Goal: Download file/media

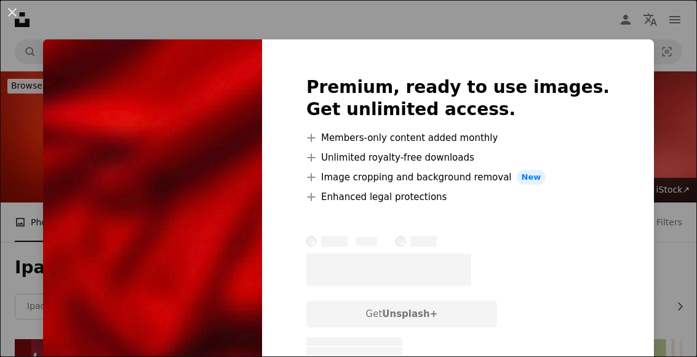
scroll to position [15742, 0]
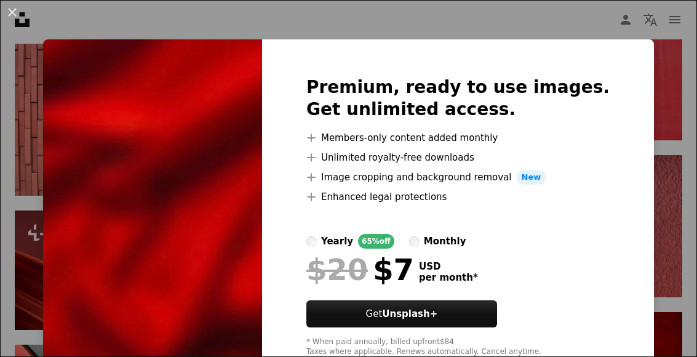
click at [633, 136] on div "An X shape Premium, ready to use images. Get unlimited access. A plus sign Memb…" at bounding box center [348, 178] width 697 height 357
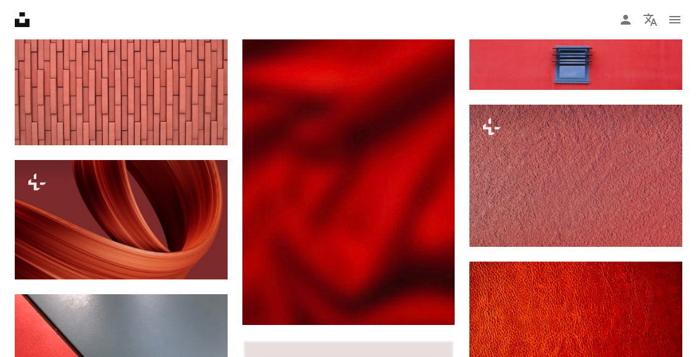
scroll to position [15793, 0]
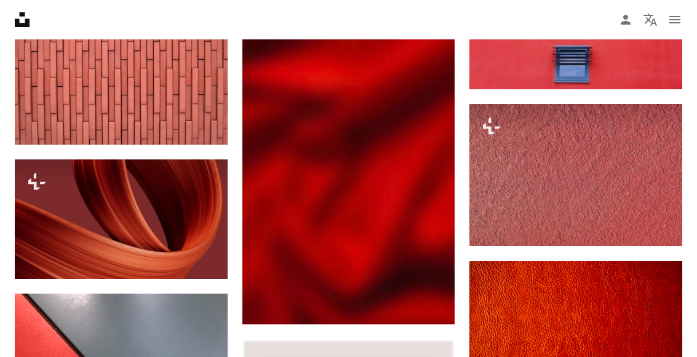
click at [418, 127] on img at bounding box center [348, 165] width 213 height 319
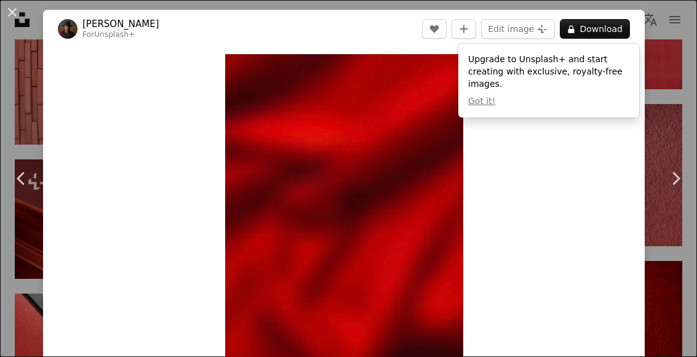
click at [538, 31] on button "Edit image Plus sign for Unsplash+" at bounding box center [518, 29] width 74 height 20
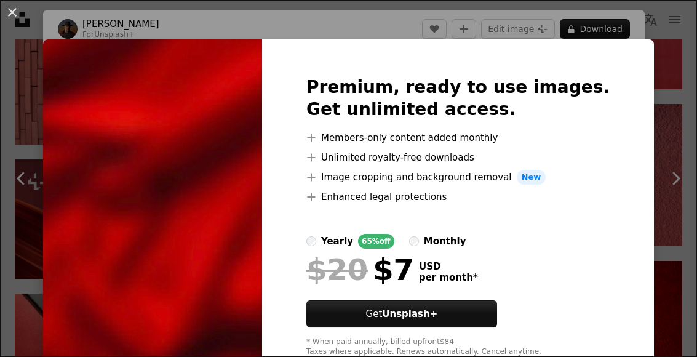
click at [623, 82] on div "Premium, ready to use images. Get unlimited access. A plus sign Members-only co…" at bounding box center [458, 216] width 392 height 354
click at [493, 9] on div "An X shape Premium, ready to use images. Get unlimited access. A plus sign Memb…" at bounding box center [348, 178] width 697 height 357
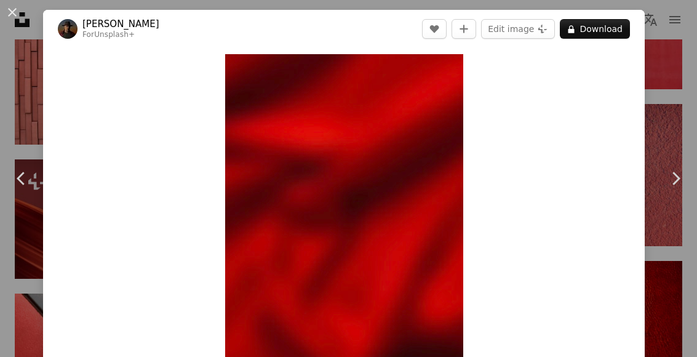
click at [5, 5] on button "An X shape" at bounding box center [12, 12] width 15 height 15
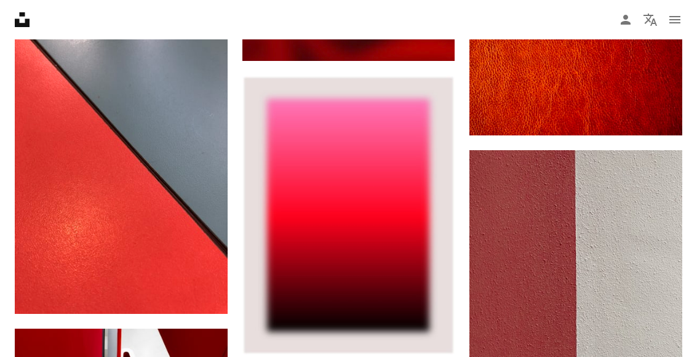
scroll to position [16056, 0]
click at [579, 327] on img at bounding box center [575, 291] width 213 height 283
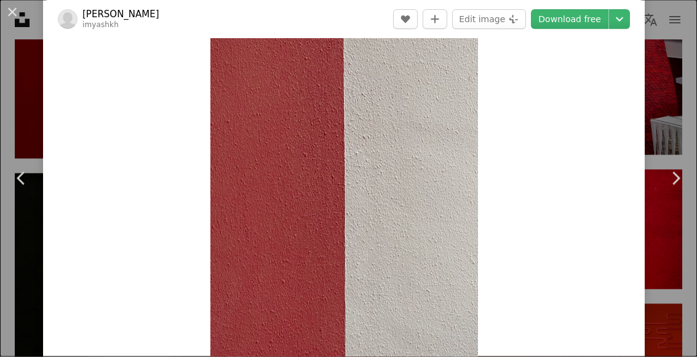
scroll to position [16511, 0]
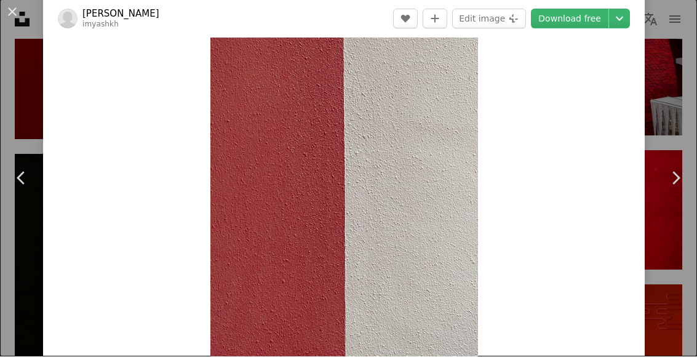
click at [20, 10] on button "An X shape" at bounding box center [12, 12] width 15 height 15
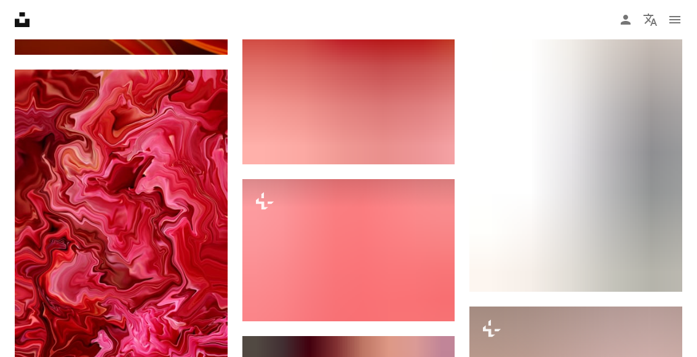
scroll to position [19828, 0]
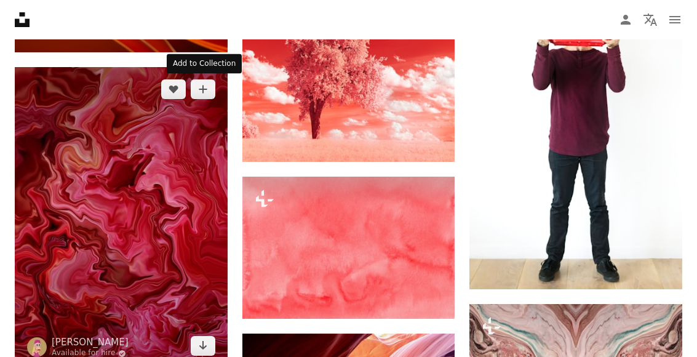
click at [200, 85] on icon "A plus sign" at bounding box center [203, 89] width 10 height 10
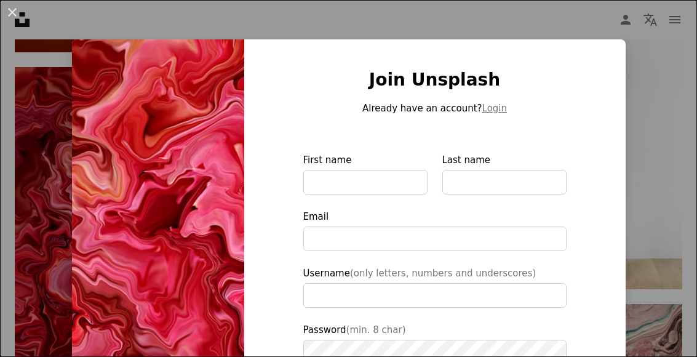
click at [34, 250] on div "An X shape Join Unsplash Already have an account? Login First name Last name Em…" at bounding box center [348, 178] width 697 height 357
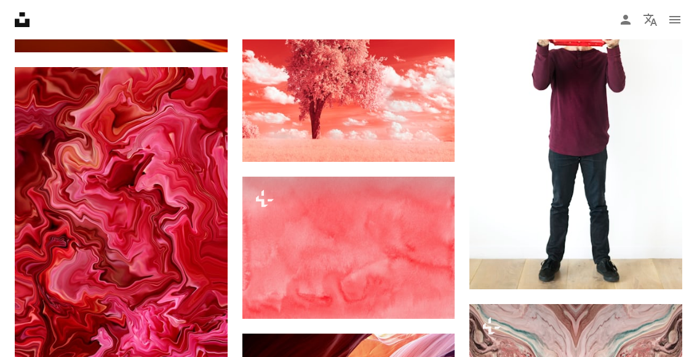
click at [205, 346] on icon "Download" at bounding box center [203, 345] width 8 height 9
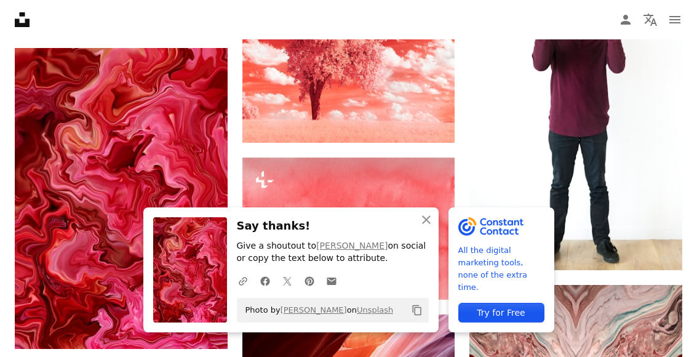
click at [421, 227] on icon "An X shape" at bounding box center [426, 219] width 15 height 15
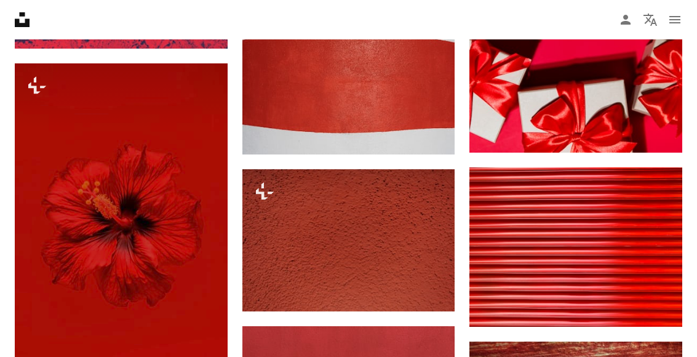
click at [68, 280] on img at bounding box center [121, 223] width 213 height 319
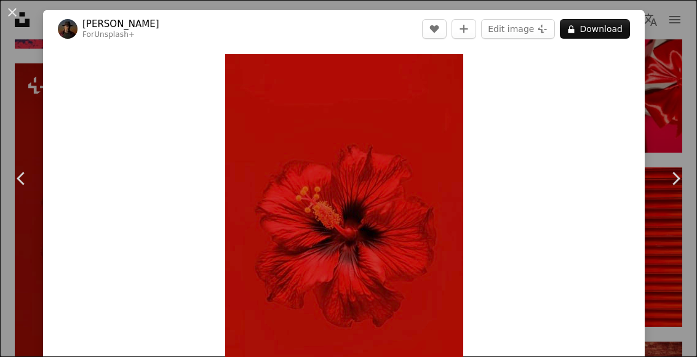
click at [14, 14] on button "An X shape" at bounding box center [12, 12] width 15 height 15
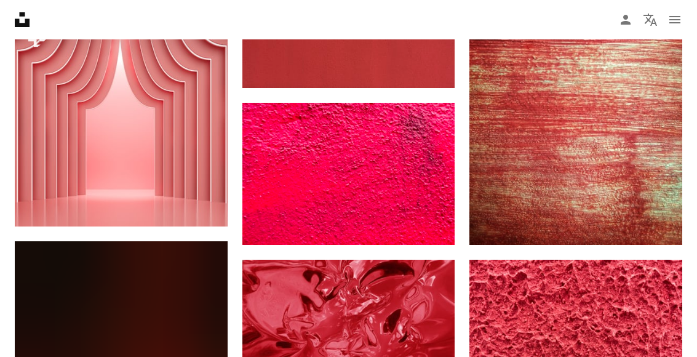
scroll to position [21169, 0]
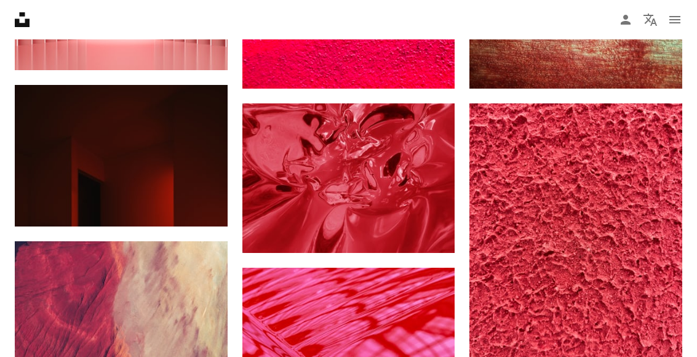
click at [435, 230] on icon "Arrow pointing down" at bounding box center [430, 230] width 10 height 15
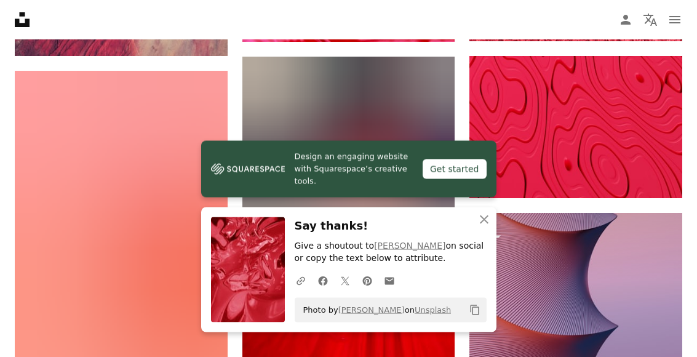
scroll to position [21514, 0]
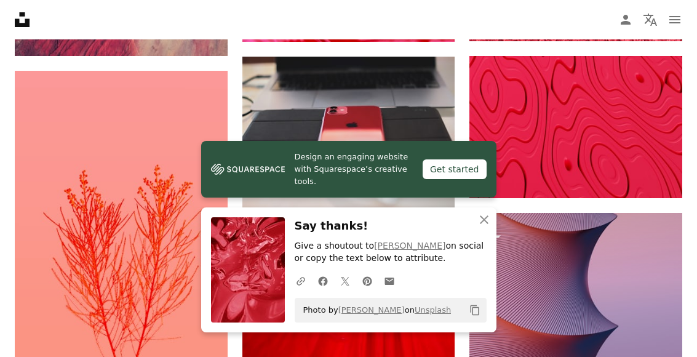
click at [655, 174] on icon "Download" at bounding box center [658, 175] width 8 height 9
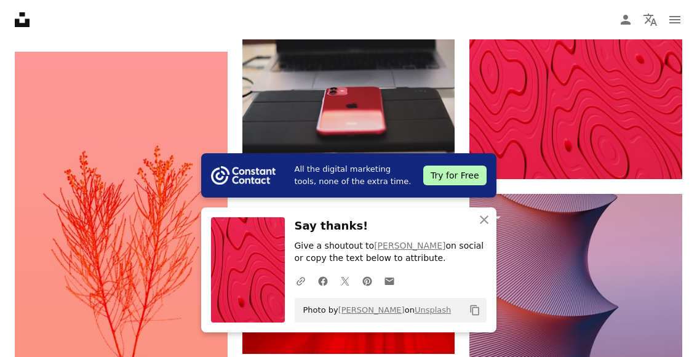
click at [483, 227] on icon "An X shape" at bounding box center [484, 219] width 15 height 15
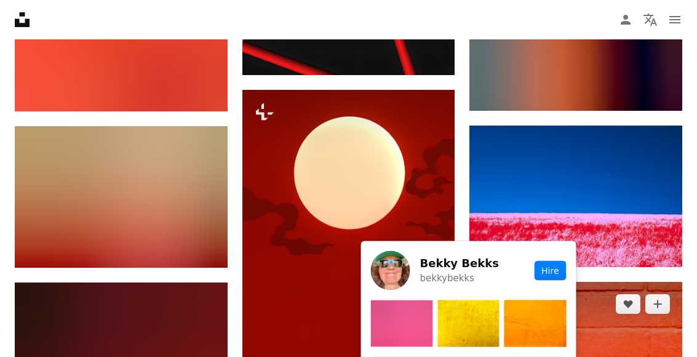
scroll to position [26775, 0]
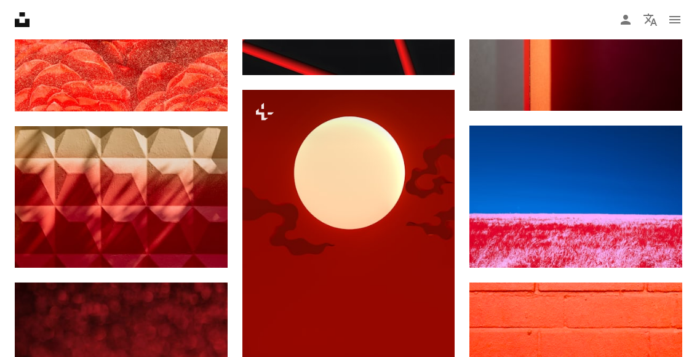
click at [394, 196] on img at bounding box center [348, 231] width 213 height 283
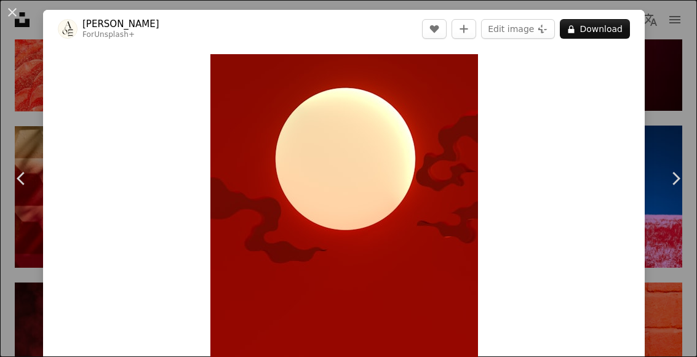
scroll to position [92, 0]
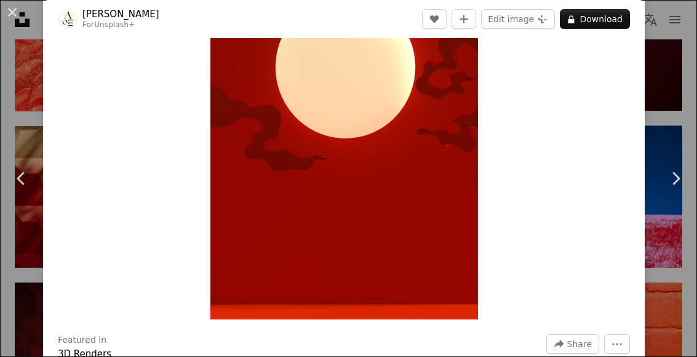
click at [15, 85] on div "An X shape Chevron left Chevron right [PERSON_NAME] For Unsplash+ A heart A plu…" at bounding box center [348, 178] width 697 height 357
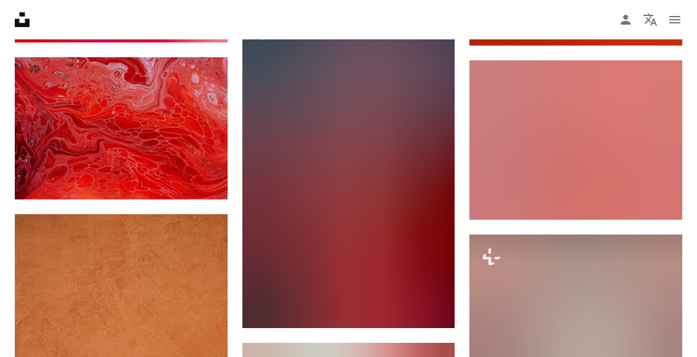
scroll to position [27487, 0]
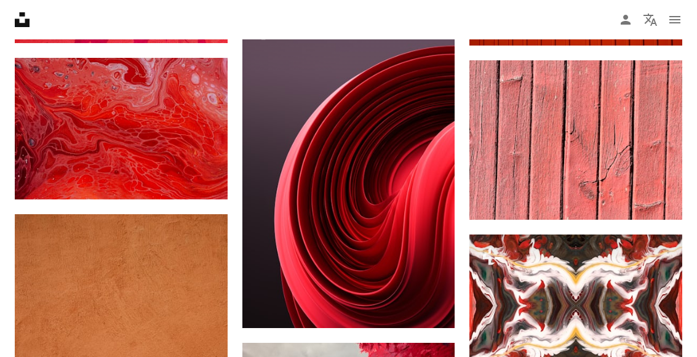
click at [202, 151] on img at bounding box center [121, 129] width 213 height 142
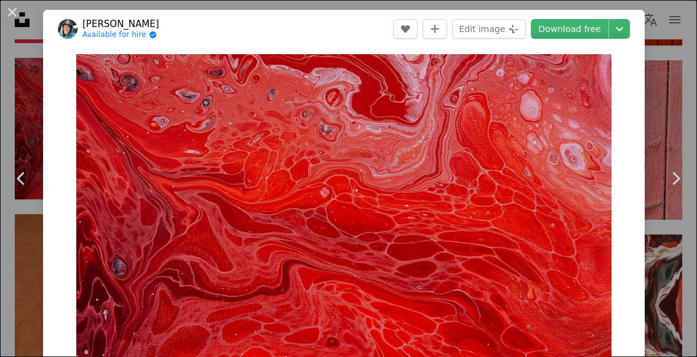
click at [582, 37] on link "Download free" at bounding box center [569, 29] width 77 height 20
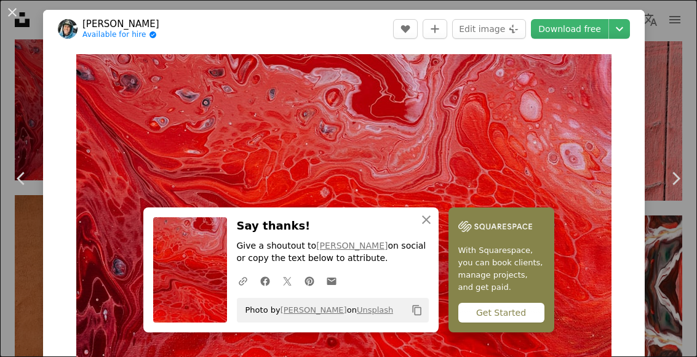
click at [243, 285] on icon "button" at bounding box center [243, 281] width 9 height 9
click at [11, 20] on button "An X shape" at bounding box center [12, 12] width 15 height 15
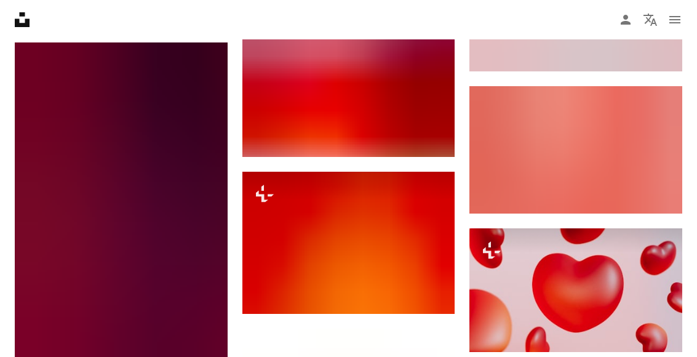
scroll to position [28125, 0]
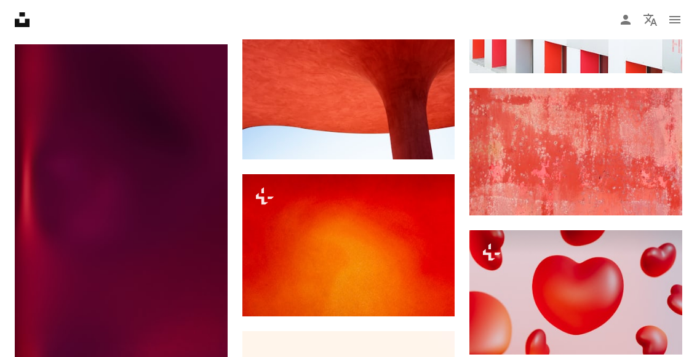
click at [420, 289] on button "A lock Download" at bounding box center [408, 294] width 69 height 20
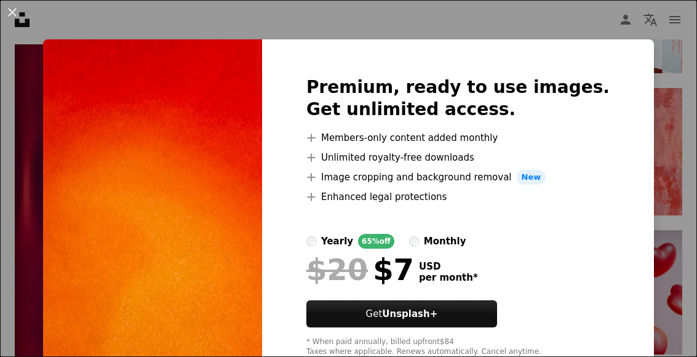
click at [650, 46] on div "An X shape Premium, ready to use images. Get unlimited access. A plus sign Memb…" at bounding box center [348, 178] width 697 height 357
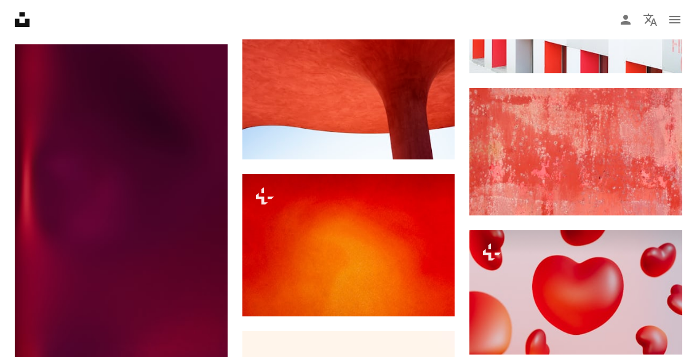
click at [283, 217] on img at bounding box center [348, 245] width 213 height 142
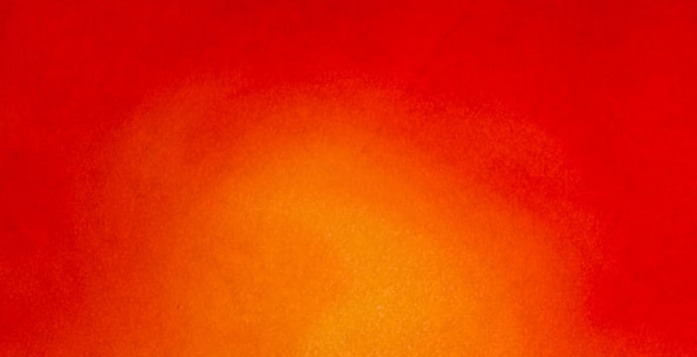
scroll to position [17, 0]
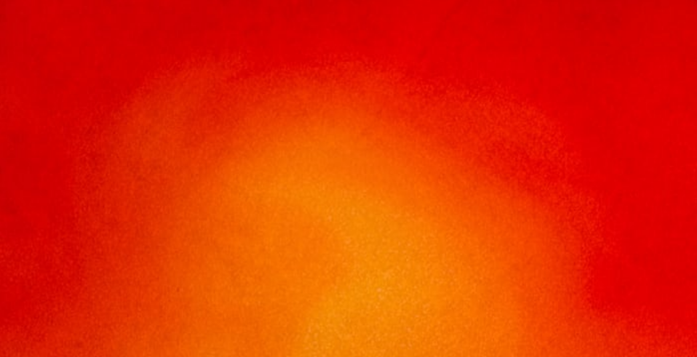
click at [434, 200] on img "Zoom out on this image" at bounding box center [348, 215] width 698 height 466
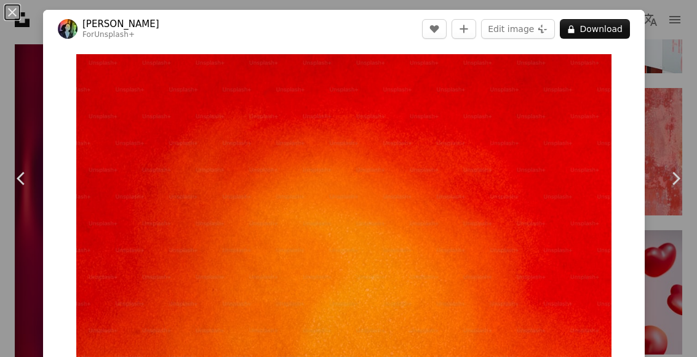
click at [593, 239] on img "Zoom in on this image" at bounding box center [343, 232] width 535 height 357
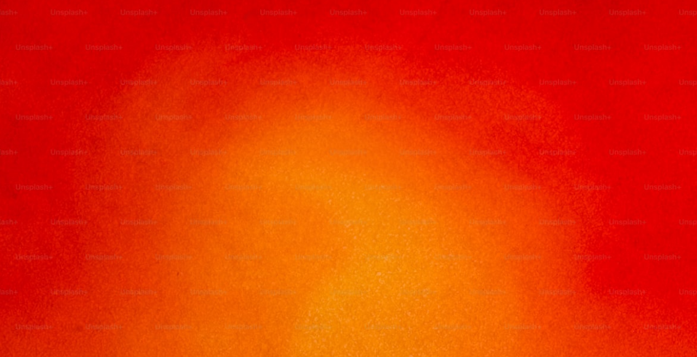
scroll to position [33, 0]
click at [617, 87] on img "Zoom out on this image" at bounding box center [348, 199] width 698 height 466
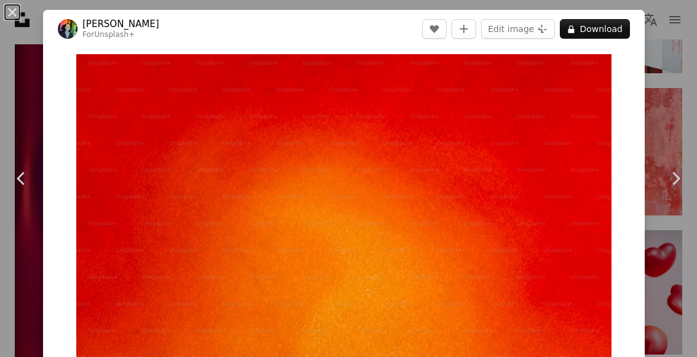
click at [12, 18] on button "An X shape" at bounding box center [12, 12] width 15 height 15
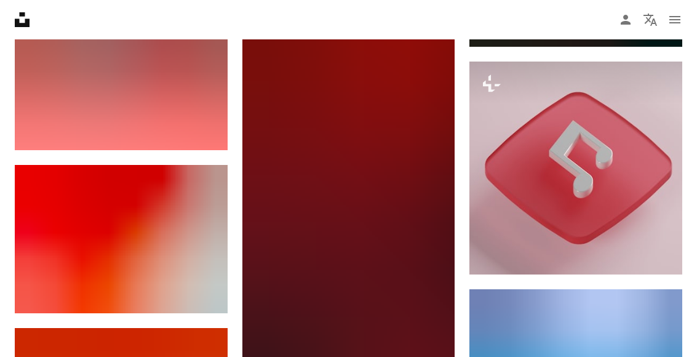
scroll to position [30794, 0]
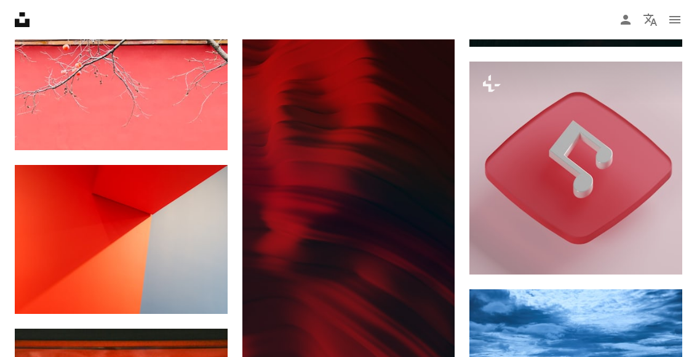
scroll to position [30813, 0]
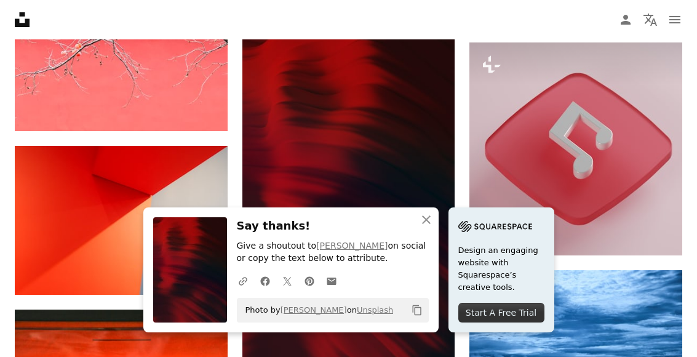
click at [422, 224] on icon "button" at bounding box center [426, 219] width 9 height 9
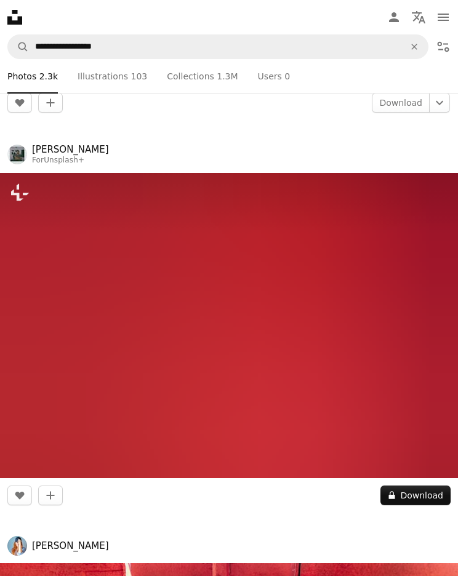
scroll to position [29444, 0]
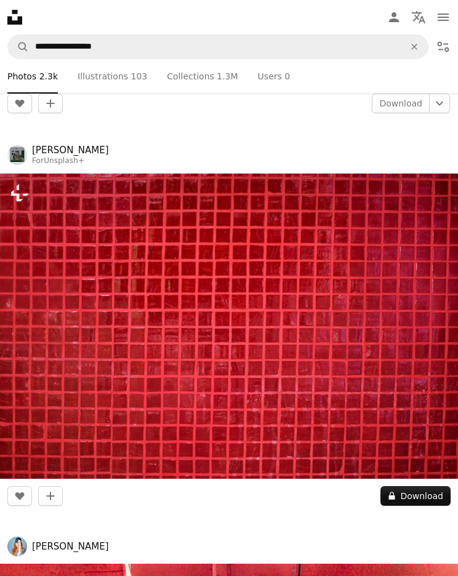
click at [387, 295] on img at bounding box center [229, 325] width 458 height 305
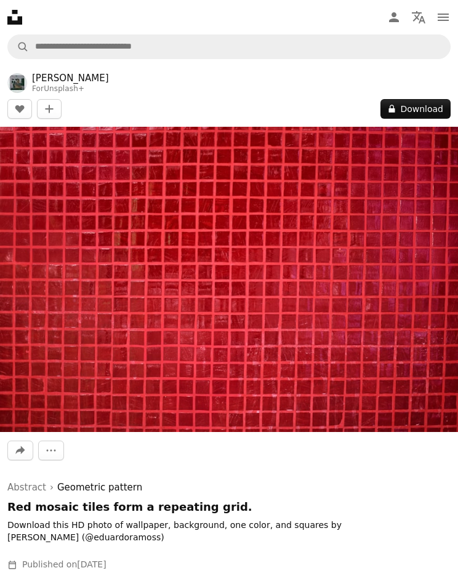
click at [419, 334] on img at bounding box center [229, 279] width 458 height 305
click at [432, 109] on button "A lock Download" at bounding box center [415, 109] width 70 height 20
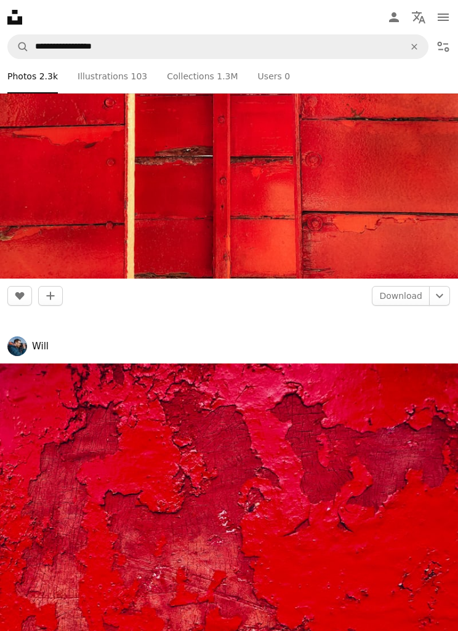
scroll to position [30072, 0]
